Goal: Task Accomplishment & Management: Manage account settings

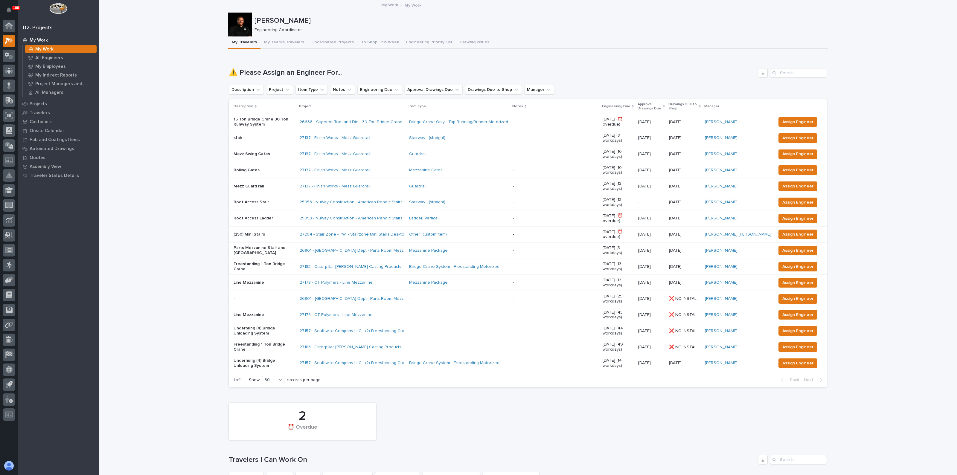
click at [272, 244] on div "Parts Mezzanine Stair and [GEOGRAPHIC_DATA]" at bounding box center [263, 249] width 61 height 11
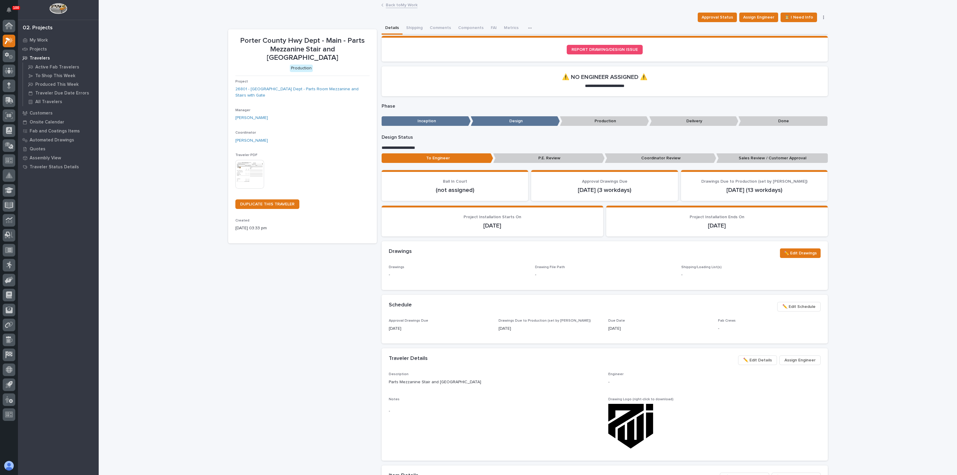
click at [309, 115] on div "[PERSON_NAME]" at bounding box center [302, 118] width 134 height 6
drag, startPoint x: 479, startPoint y: 101, endPoint x: 474, endPoint y: 102, distance: 5.9
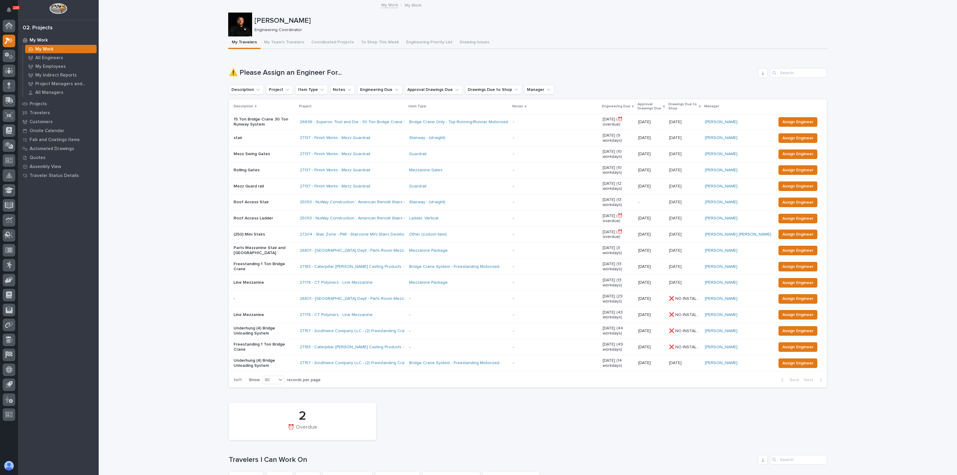
click at [260, 245] on p "Parts Mezzanine Stair and [GEOGRAPHIC_DATA]" at bounding box center [263, 250] width 61 height 10
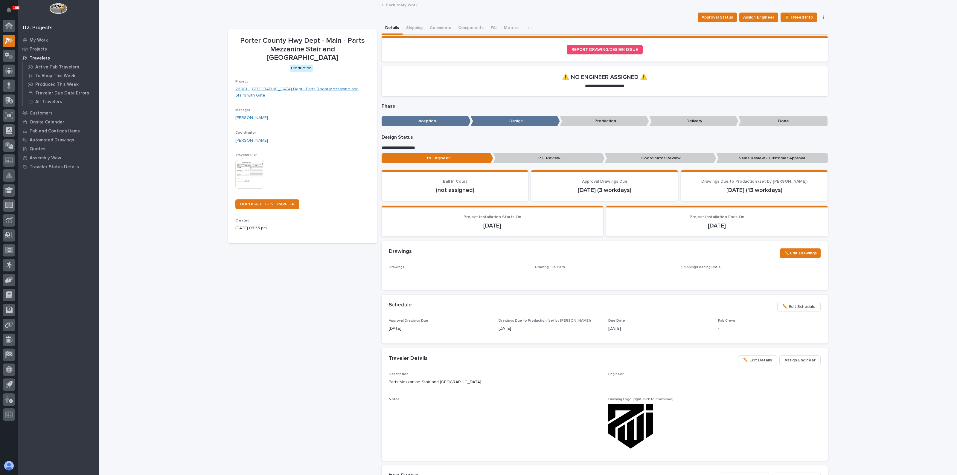
click at [268, 86] on link "26801 - [GEOGRAPHIC_DATA] Dept - Parts Room Mezzanine and Stairs with Gate" at bounding box center [302, 92] width 134 height 13
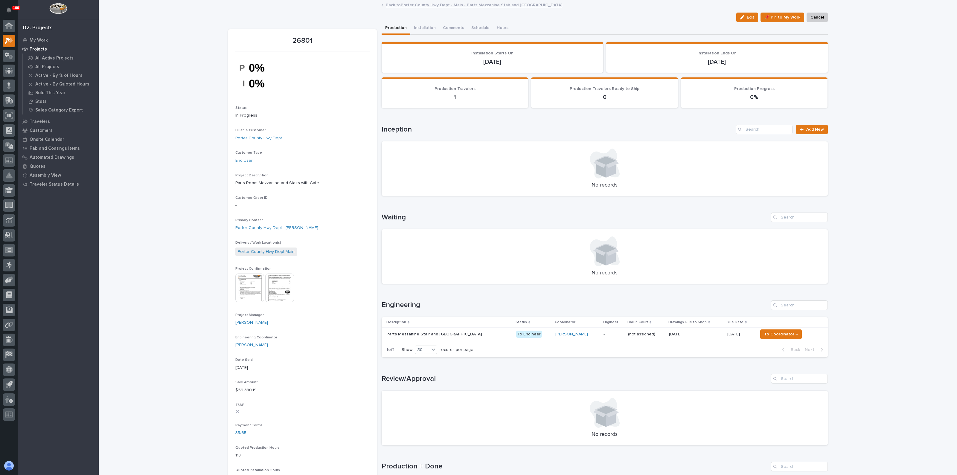
click at [750, 15] on span "Edit" at bounding box center [749, 17] width 7 height 5
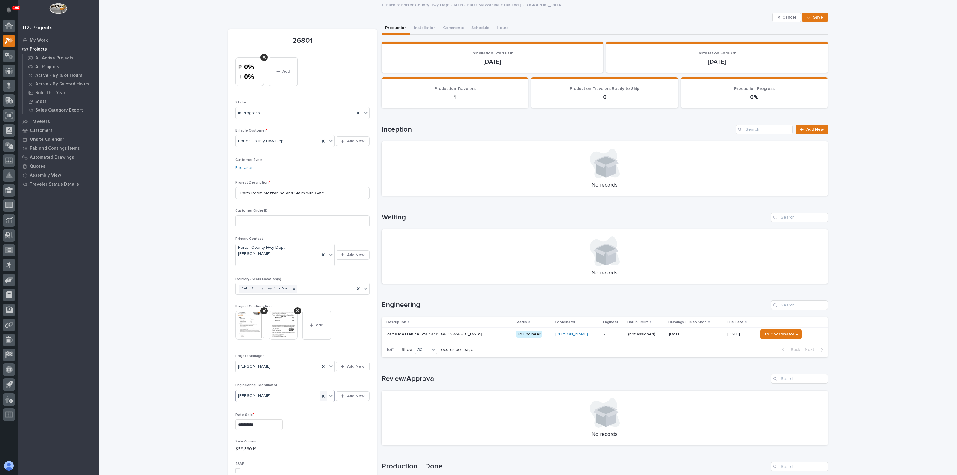
click at [322, 394] on icon at bounding box center [323, 395] width 3 height 3
type input "****"
click at [251, 397] on div "[PERSON_NAME]" at bounding box center [282, 396] width 99 height 10
click at [320, 419] on div "**********" at bounding box center [302, 424] width 134 height 10
click at [813, 17] on span "Save" at bounding box center [818, 17] width 10 height 5
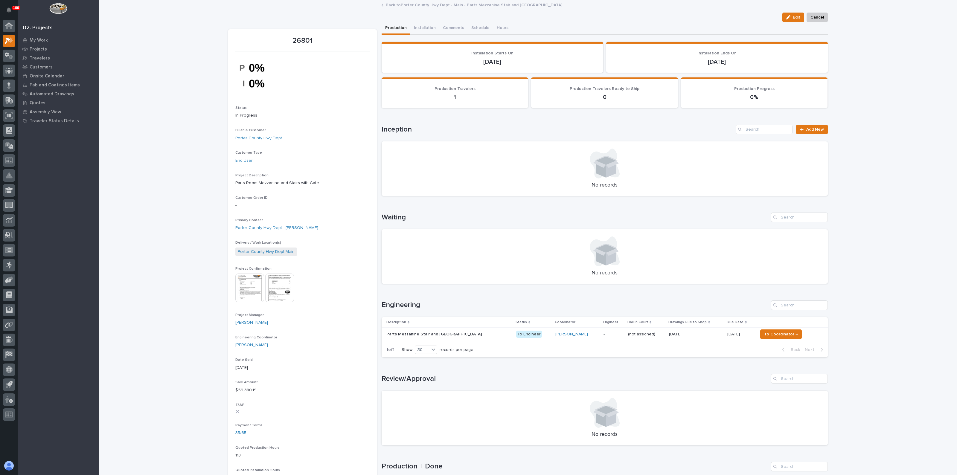
click at [194, 104] on div "Loading... Saving… Loading... Saving… 26801 Edit Cancel Edit Cancel 26801 Statu…" at bounding box center [528, 407] width 858 height 813
drag, startPoint x: 162, startPoint y: 129, endPoint x: 161, endPoint y: 135, distance: 5.2
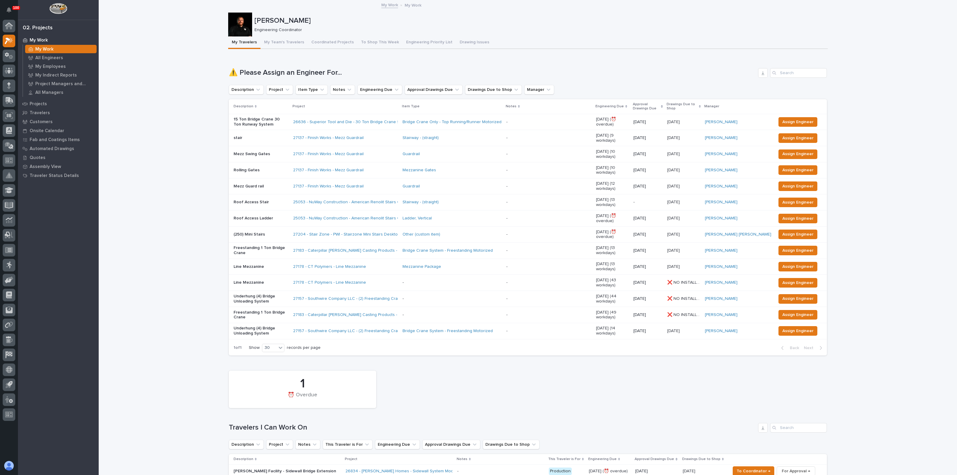
drag, startPoint x: 43, startPoint y: 140, endPoint x: -140, endPoint y: 166, distance: 185.7
click at [11, 58] on icon at bounding box center [11, 57] width 4 height 4
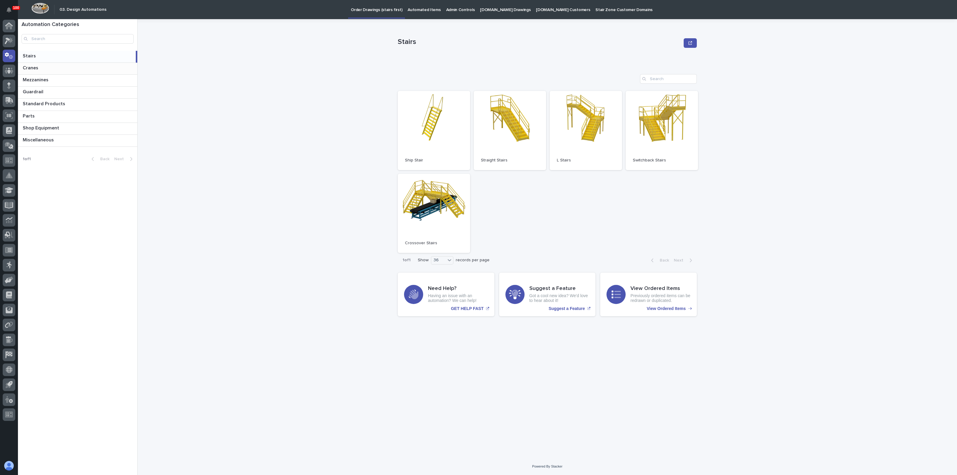
click at [37, 69] on p "Cranes" at bounding box center [31, 67] width 17 height 7
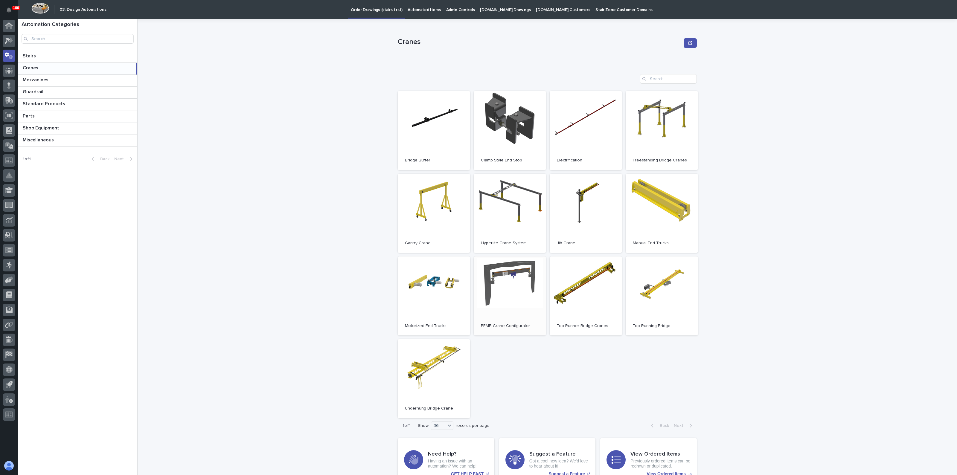
click at [506, 271] on link "Open" at bounding box center [509, 295] width 72 height 79
